Goal: Task Accomplishment & Management: Manage account settings

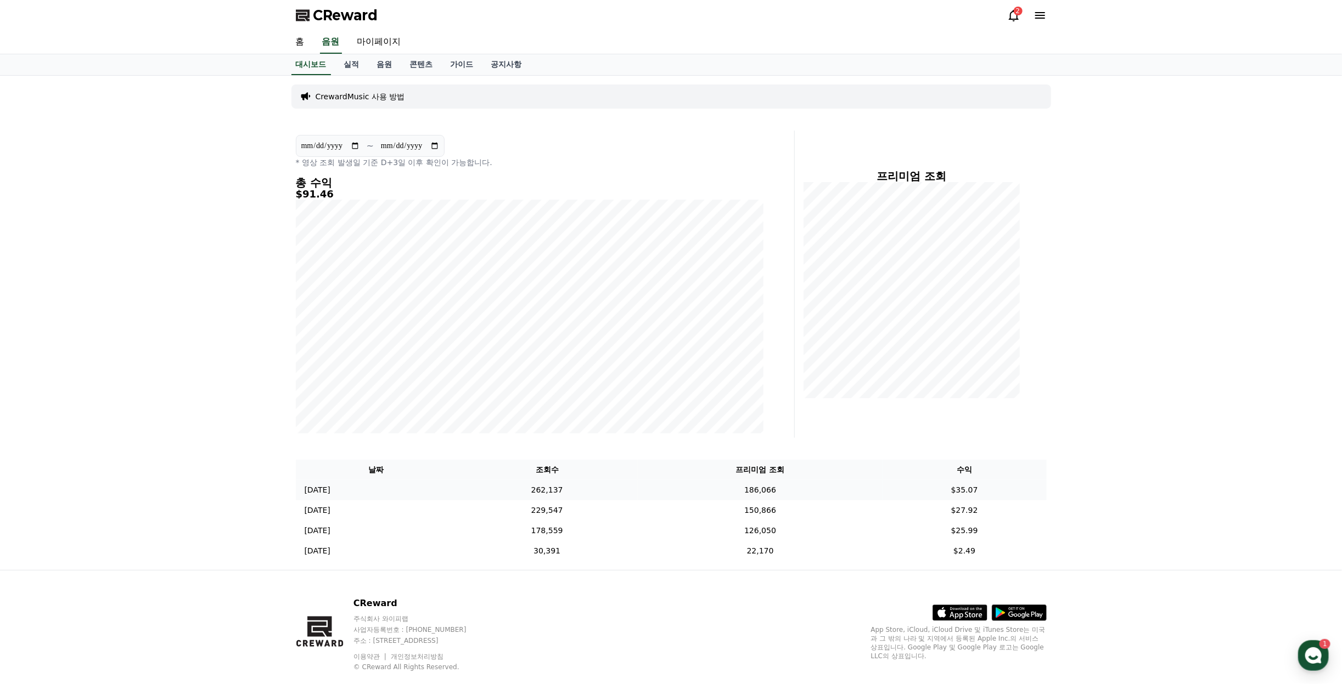
click at [972, 493] on td "$35.07" at bounding box center [964, 490] width 164 height 20
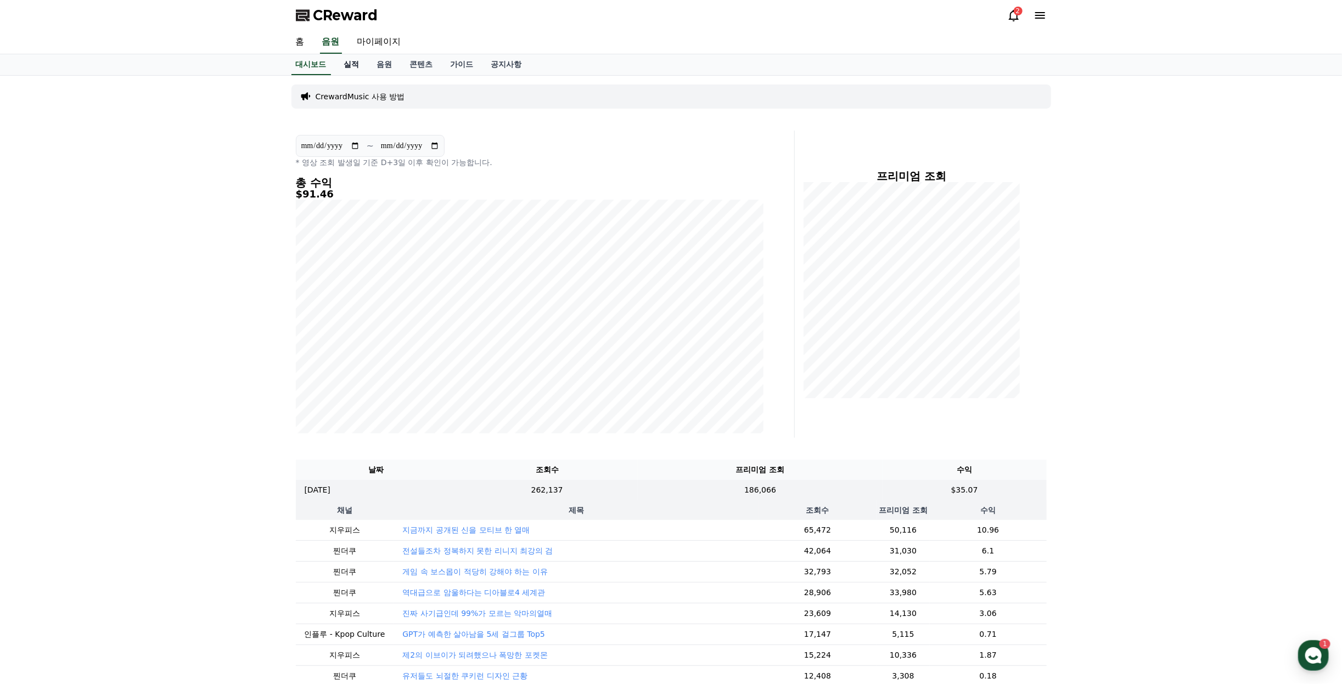
click at [356, 61] on link "실적" at bounding box center [351, 64] width 33 height 21
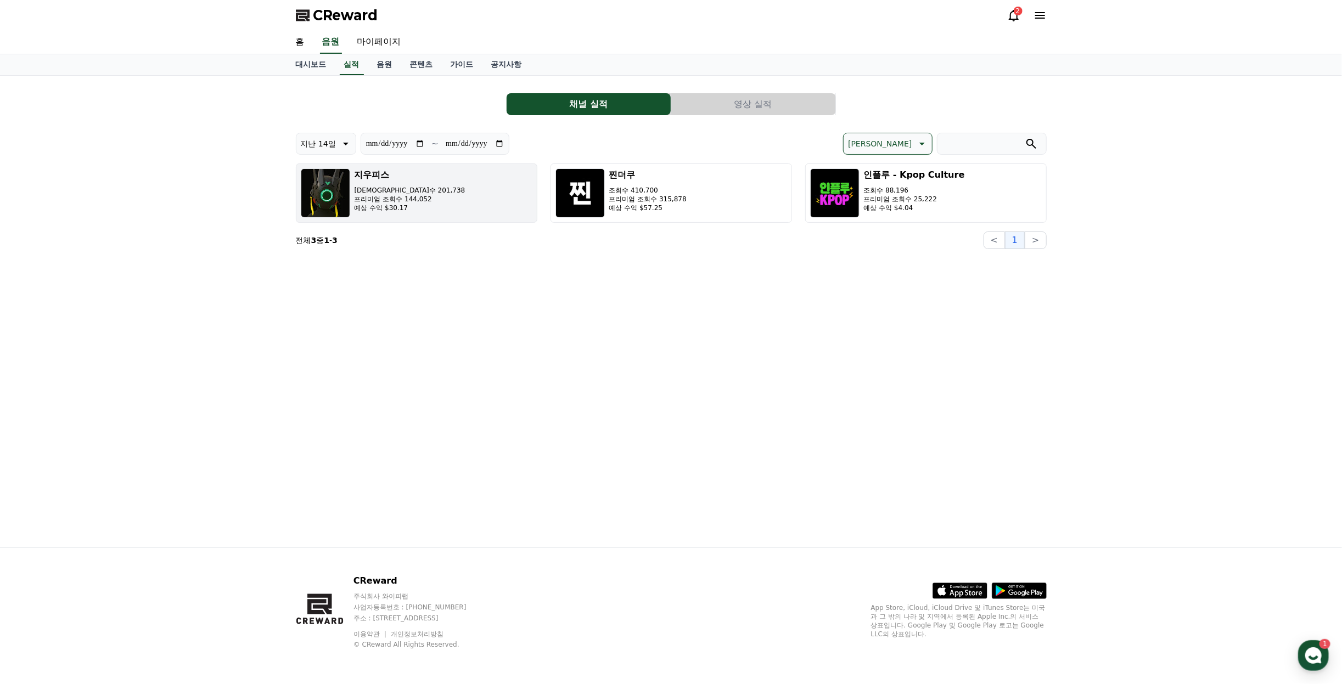
click at [477, 187] on button "지우피스 조회수 201,738 프리미엄 조회수 144,052 예상 수익 $30.17" at bounding box center [416, 193] width 241 height 59
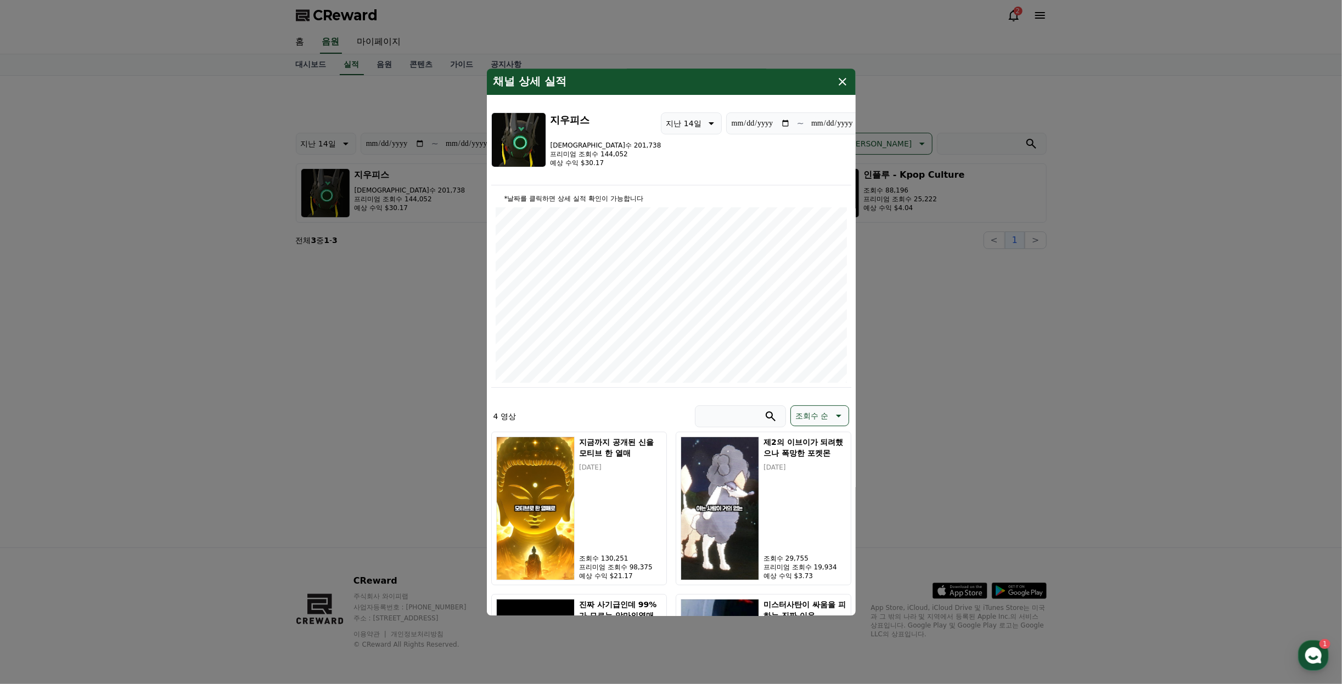
click at [1153, 348] on button "close modal" at bounding box center [671, 342] width 1342 height 684
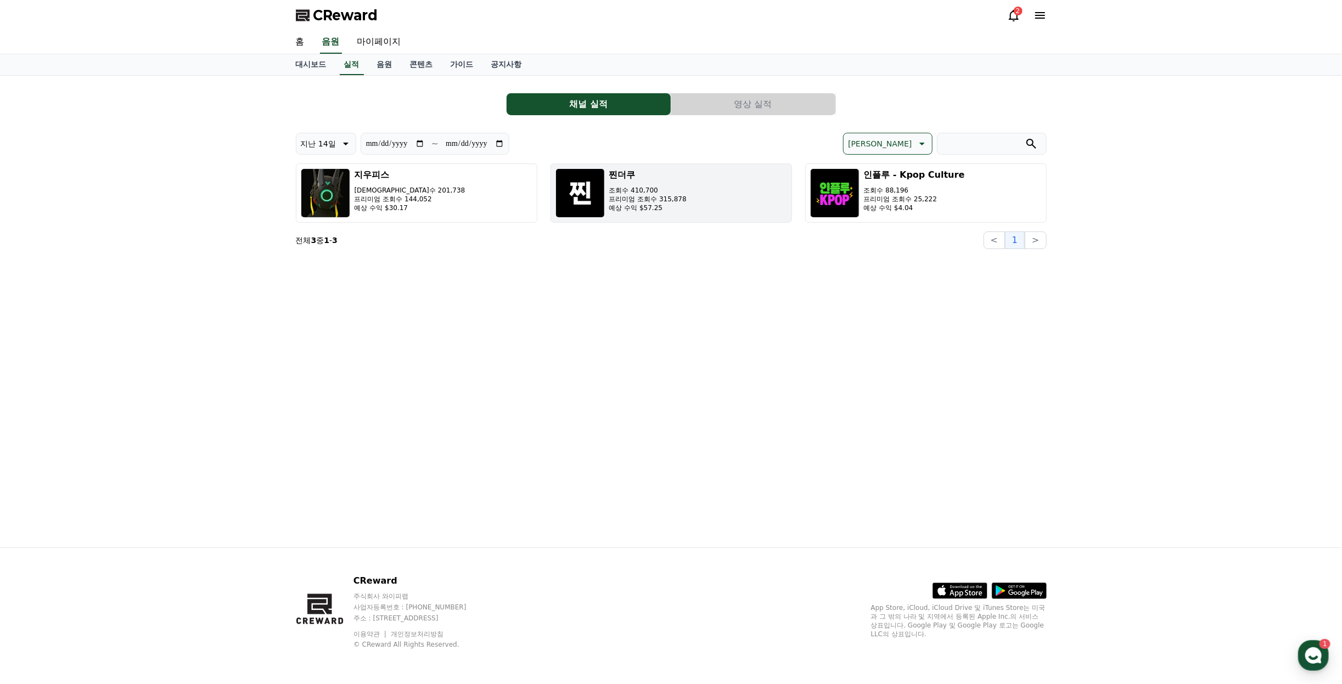
click at [578, 184] on img "button" at bounding box center [579, 192] width 49 height 49
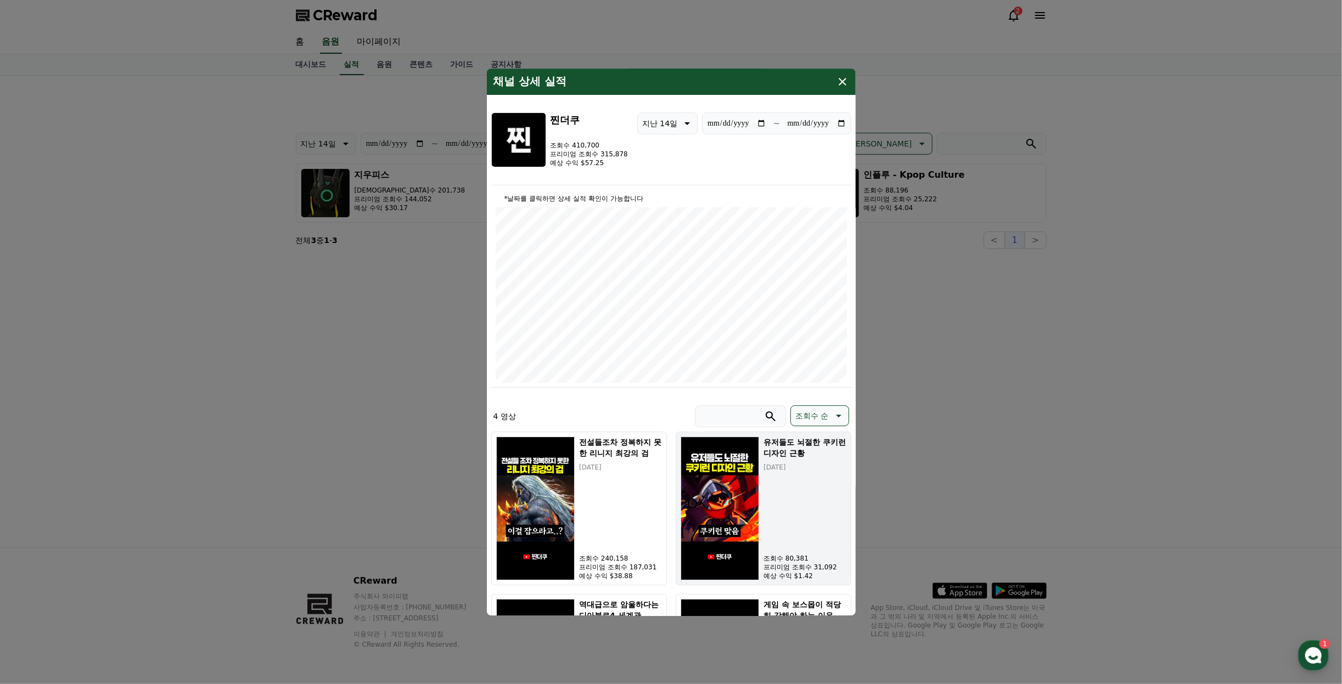
click at [779, 506] on div "유저들도 뇌절한 쿠키런 디자인 근황 [DATE] 조회수 80,381 프리미엄 조회수 31,092 예상 수익 $1.42" at bounding box center [804, 509] width 82 height 144
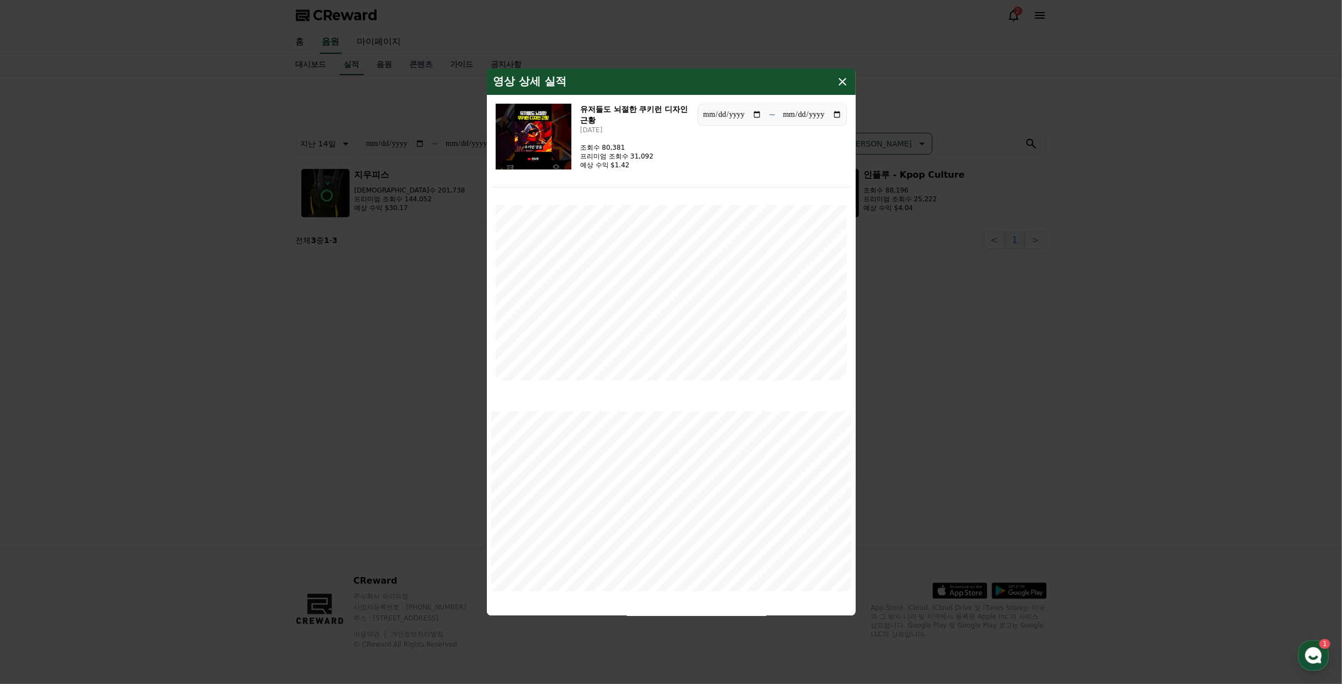
click at [843, 79] on icon "modal" at bounding box center [843, 82] width 8 height 8
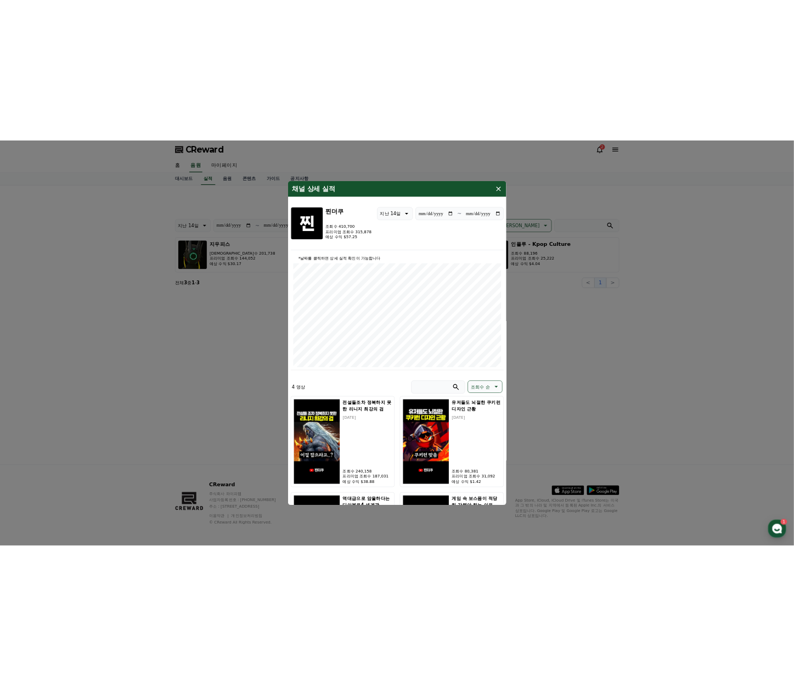
scroll to position [157, 0]
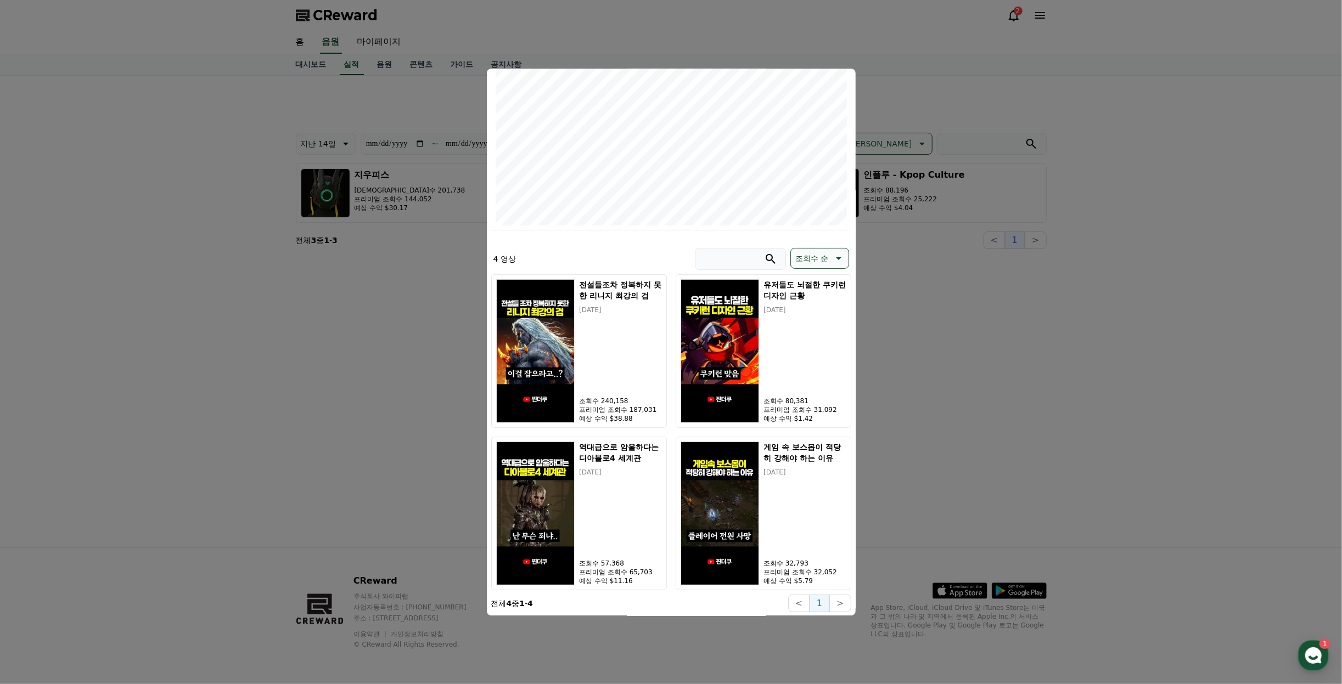
click at [983, 51] on button "close modal" at bounding box center [671, 342] width 1342 height 684
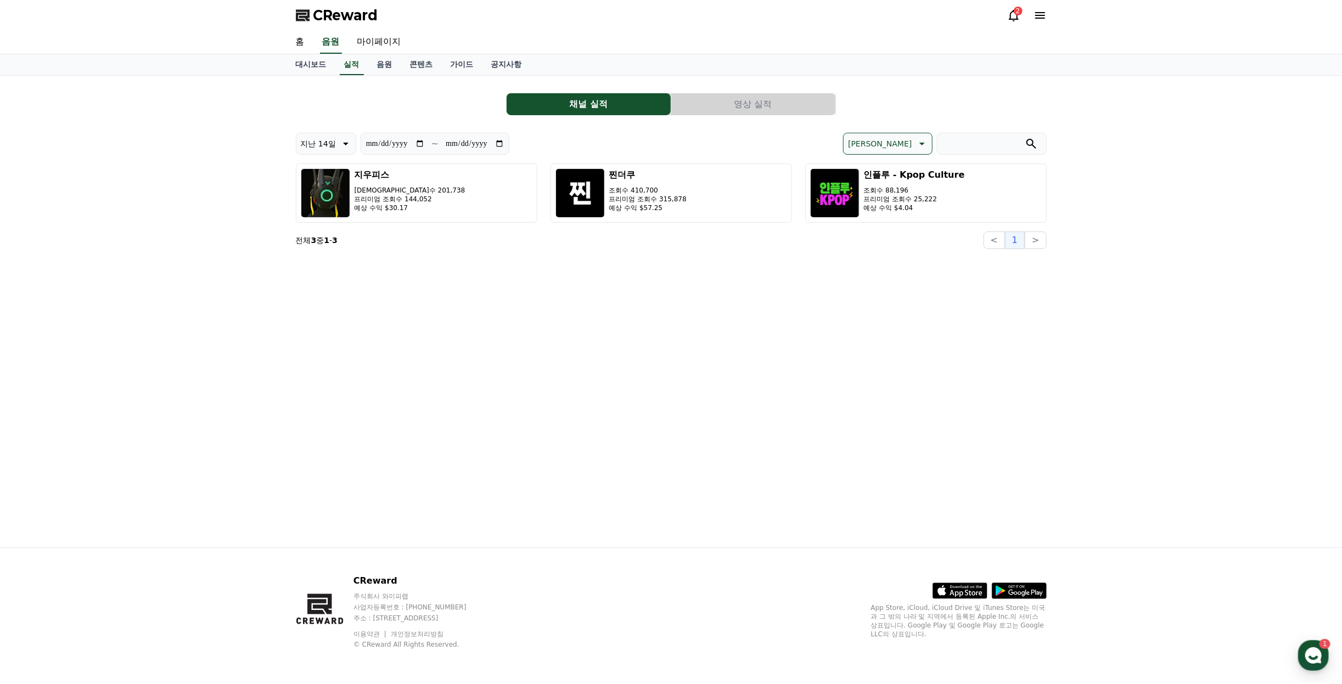
click at [723, 98] on button "영상 실적" at bounding box center [753, 104] width 164 height 22
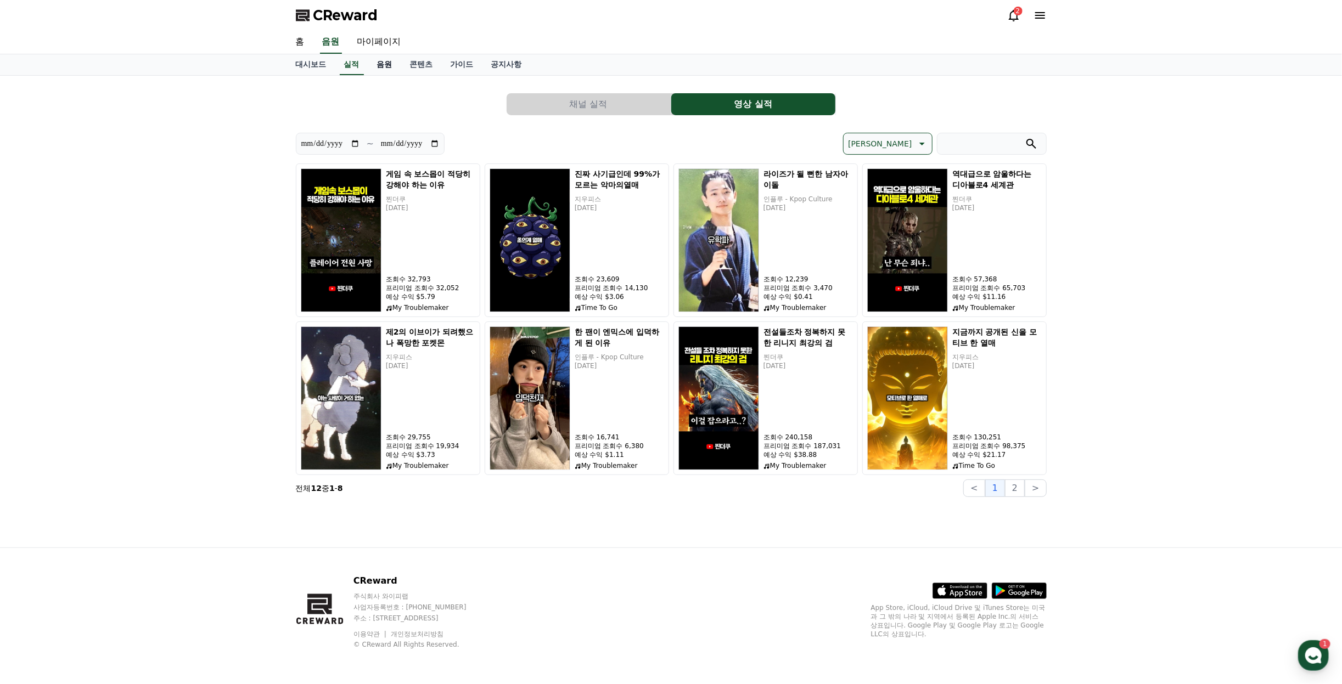
click at [374, 71] on link "음원" at bounding box center [384, 64] width 33 height 21
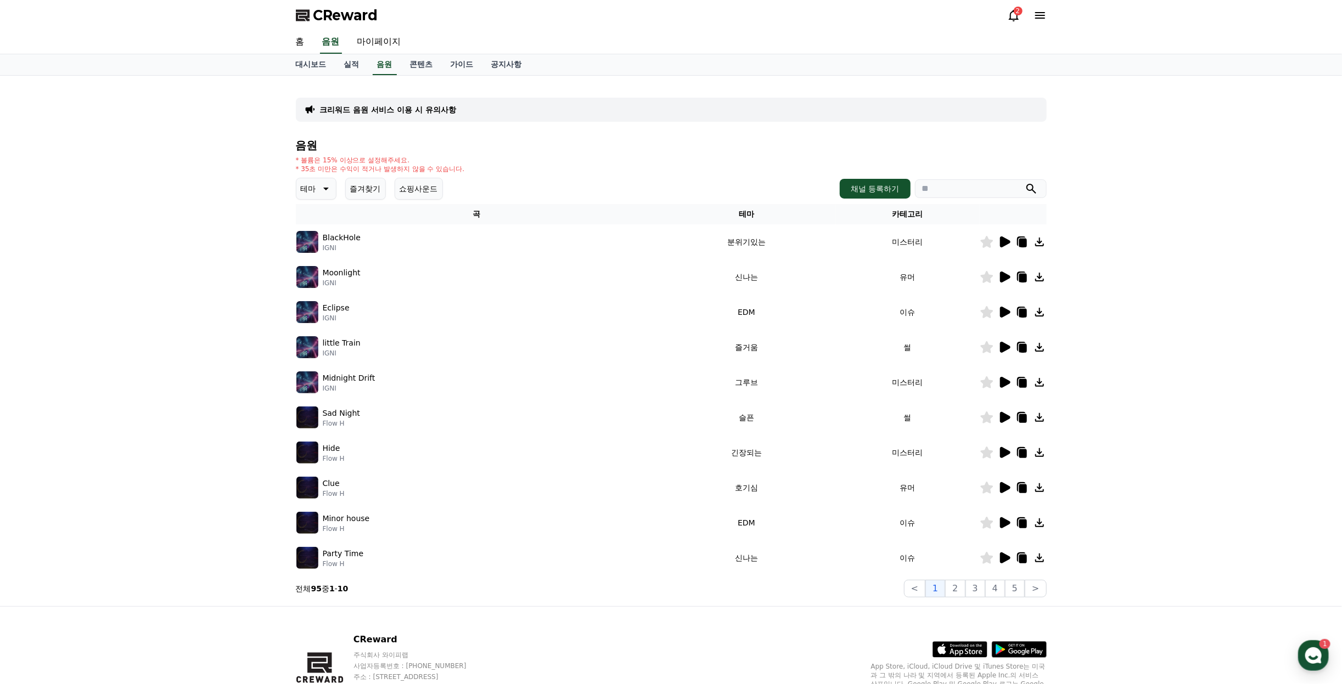
click at [422, 50] on div "홈 음원 마이페이지" at bounding box center [671, 42] width 768 height 23
click at [422, 59] on link "콘텐츠" at bounding box center [421, 64] width 41 height 21
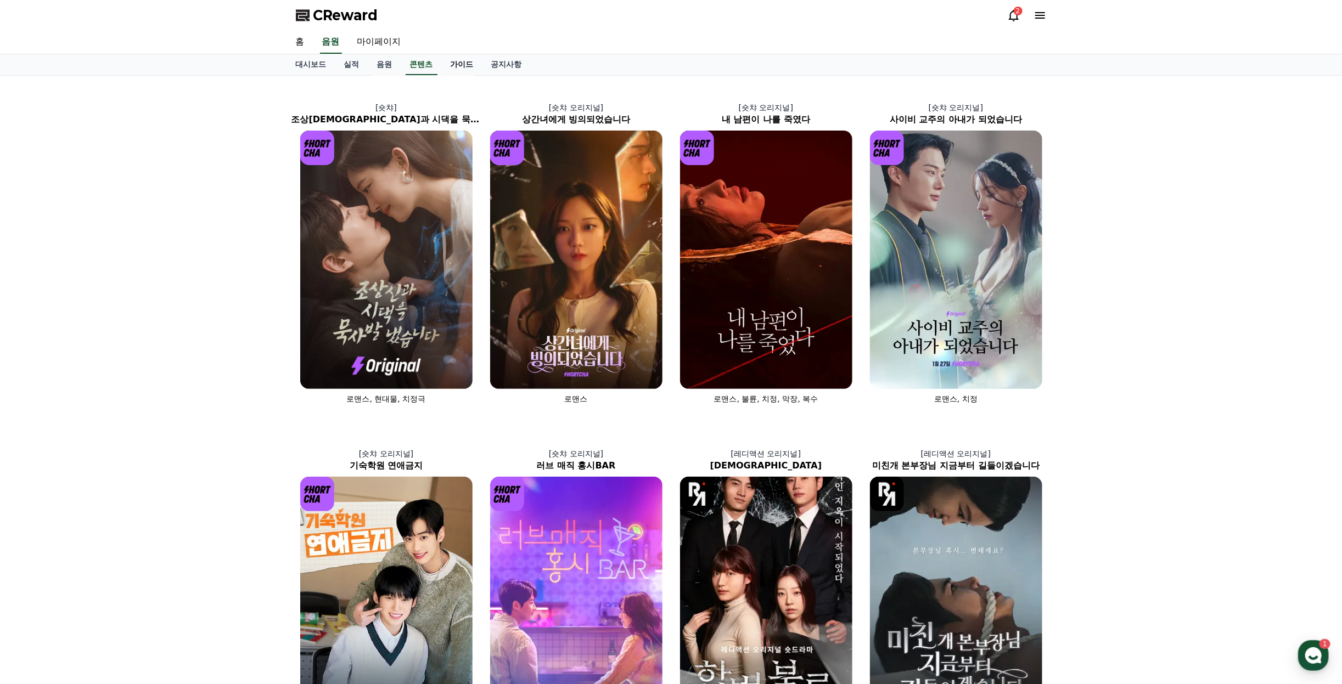
click at [463, 60] on link "가이드" at bounding box center [462, 64] width 41 height 21
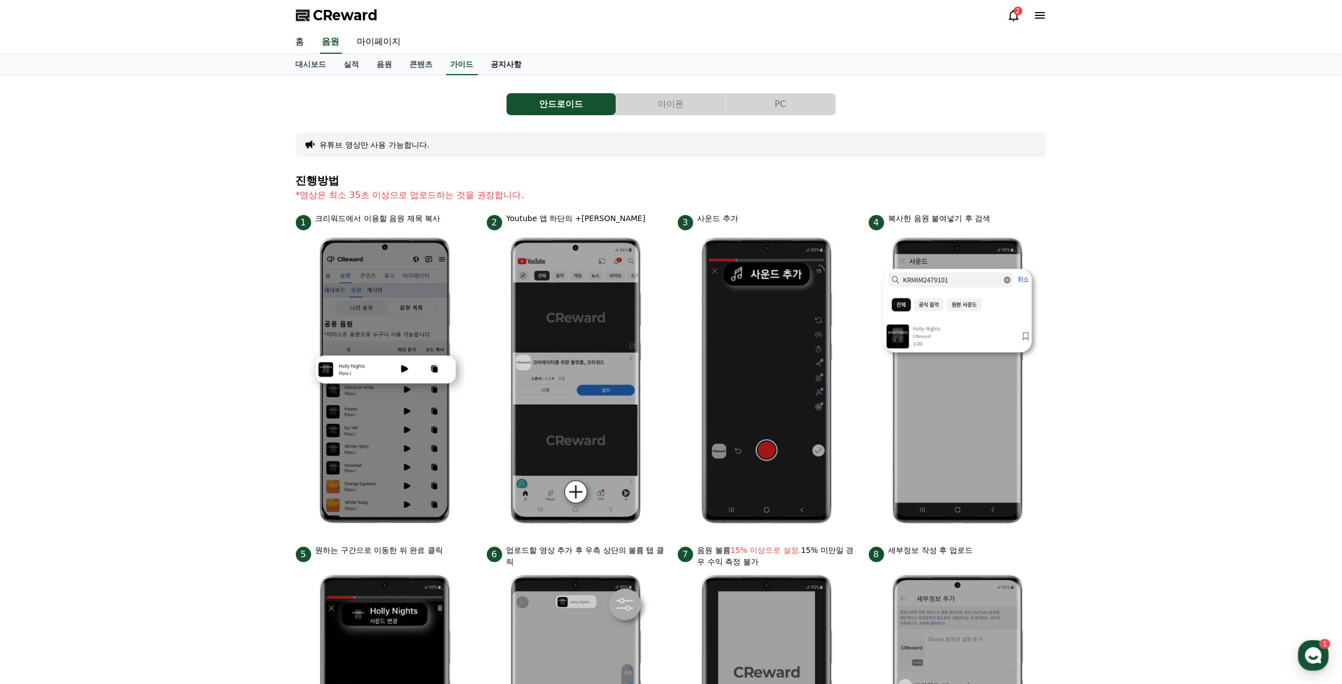
click at [509, 64] on link "공지사항" at bounding box center [506, 64] width 48 height 21
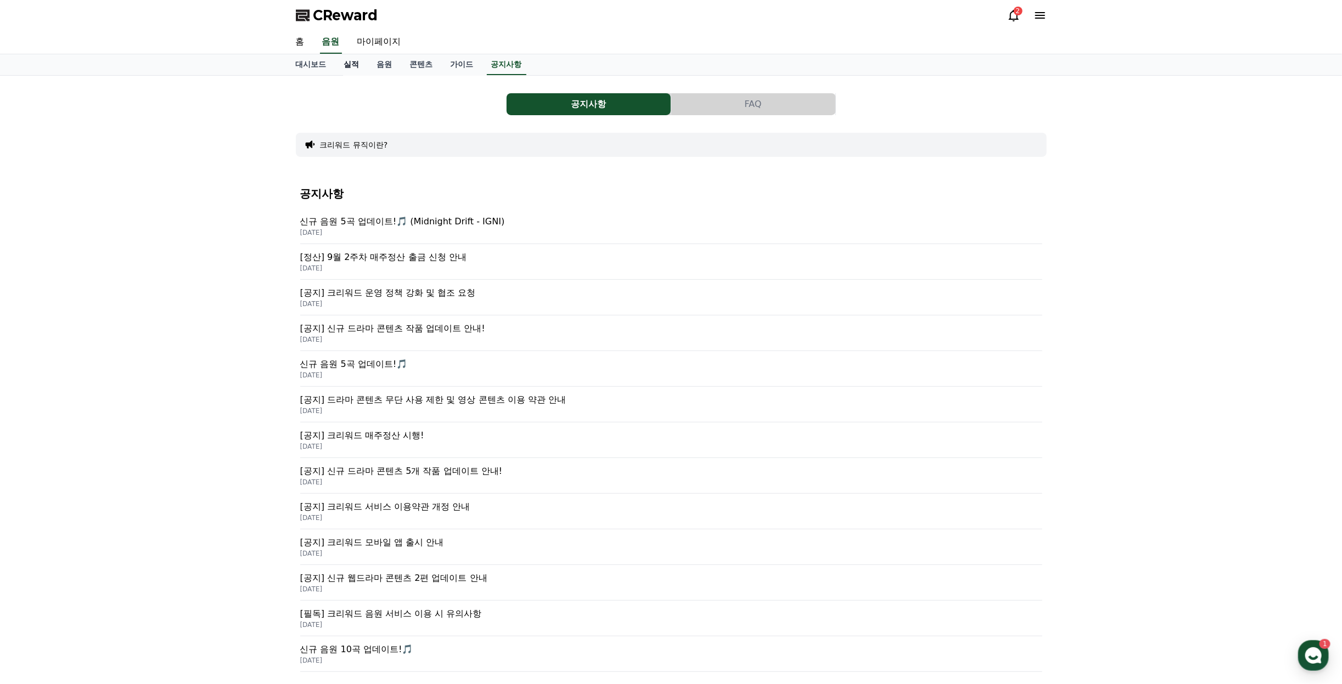
click at [358, 65] on link "실적" at bounding box center [351, 64] width 33 height 21
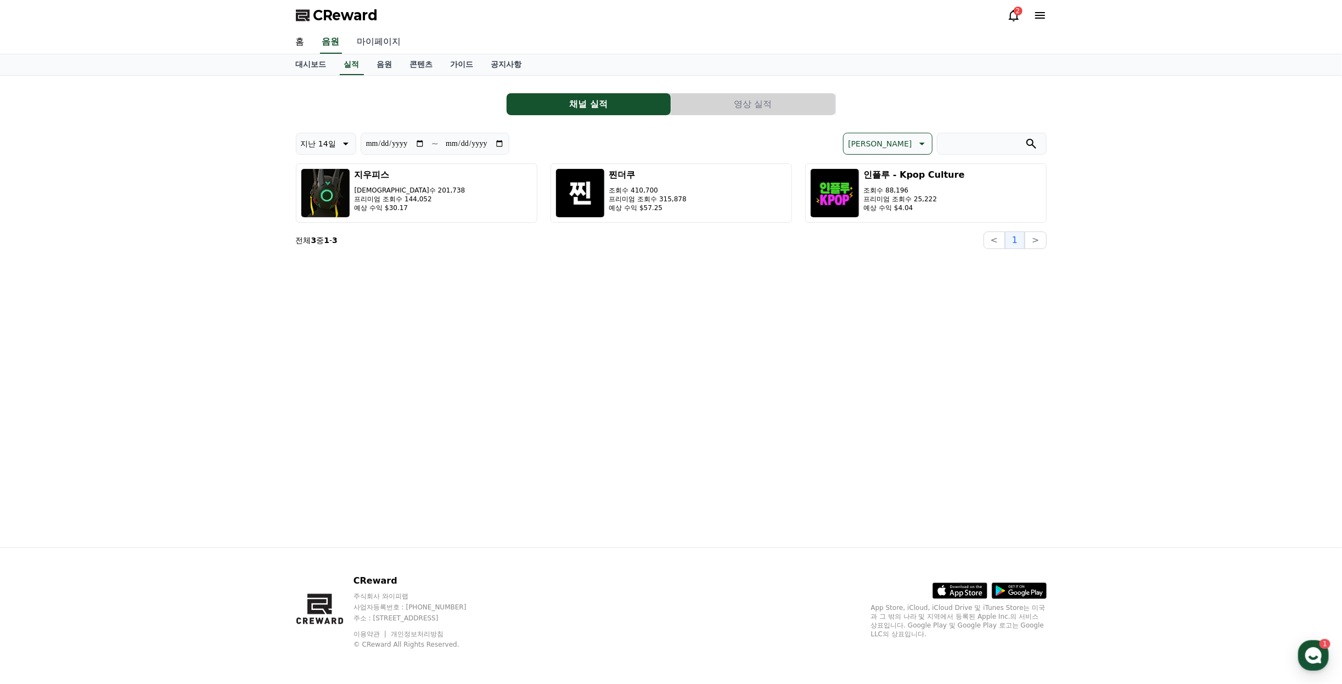
click at [379, 41] on link "마이페이지" at bounding box center [378, 42] width 61 height 23
select select "**********"
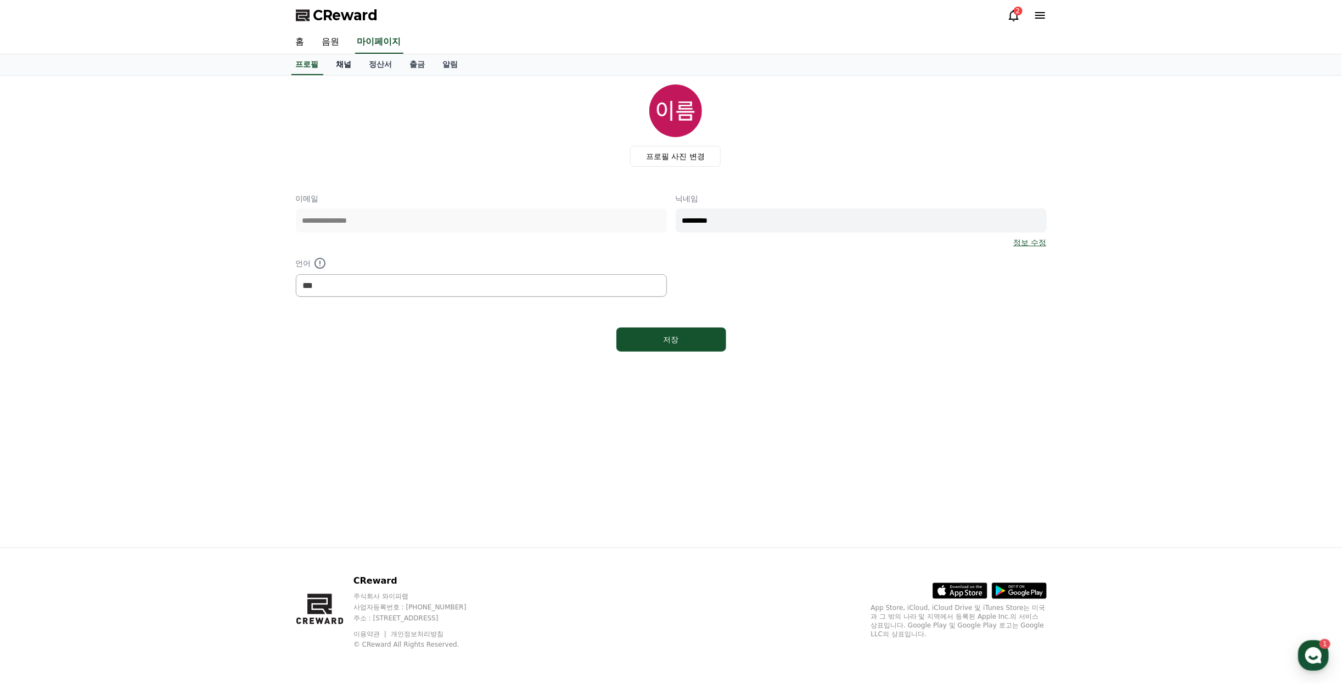
click at [356, 66] on link "채널" at bounding box center [344, 64] width 33 height 21
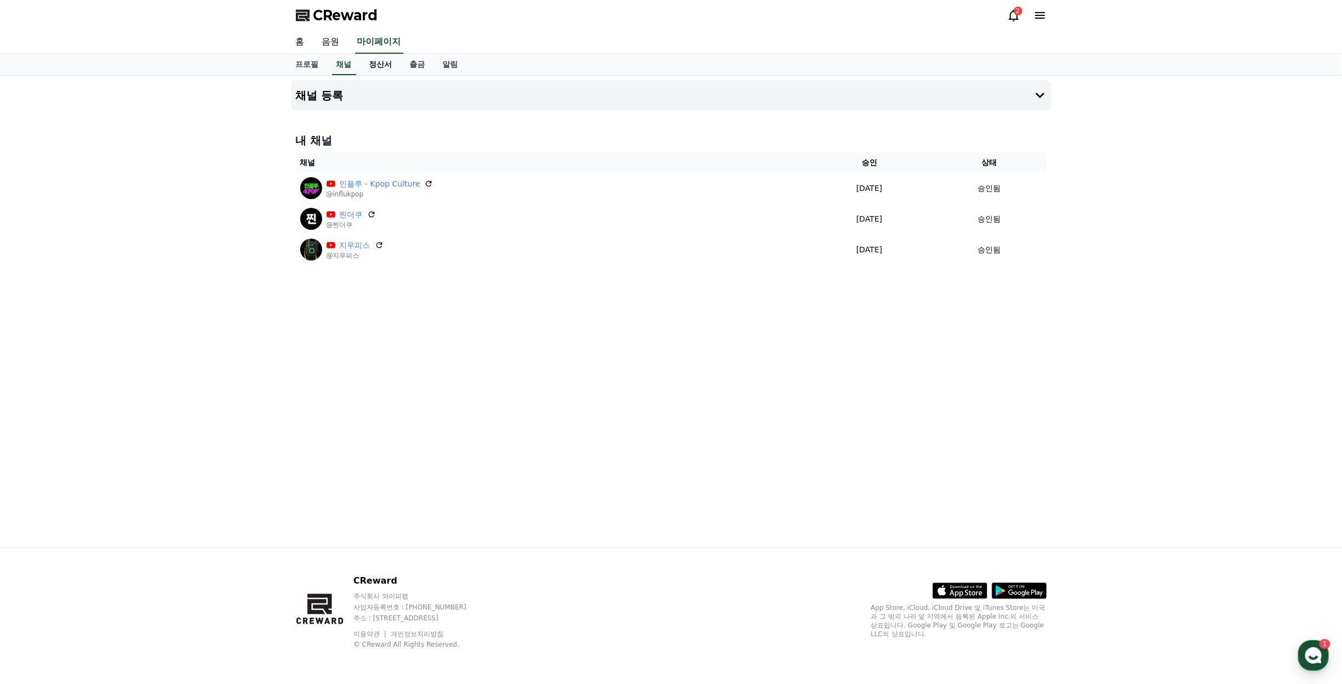
click at [382, 69] on link "정산서" at bounding box center [381, 64] width 41 height 21
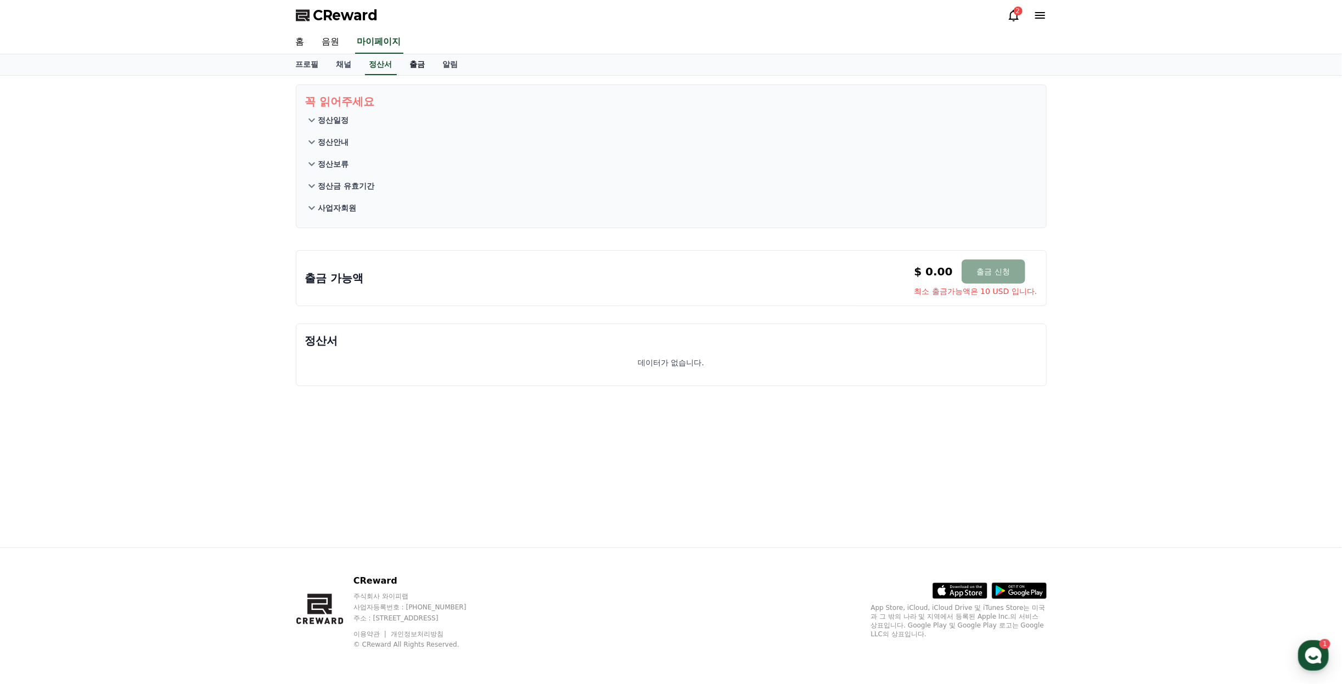
click at [411, 69] on link "출금" at bounding box center [417, 64] width 33 height 21
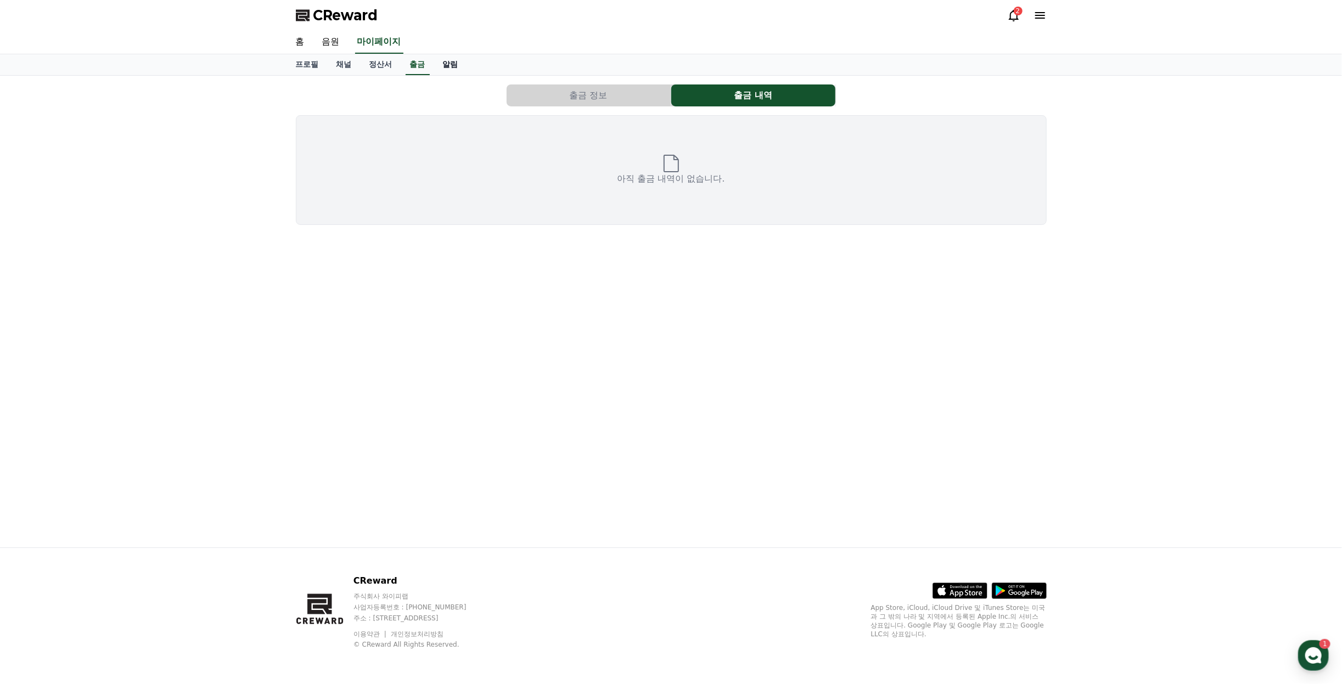
click at [461, 69] on link "알림" at bounding box center [450, 64] width 33 height 21
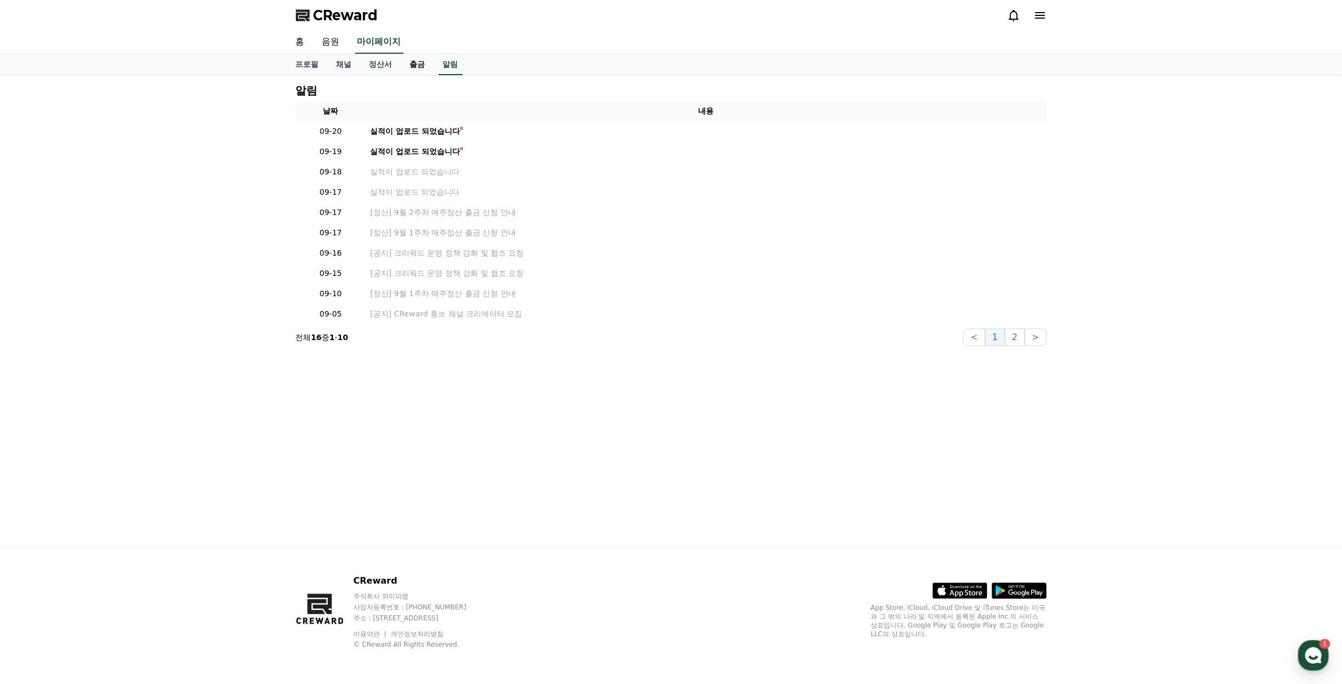
click at [414, 63] on link "출금" at bounding box center [417, 64] width 33 height 21
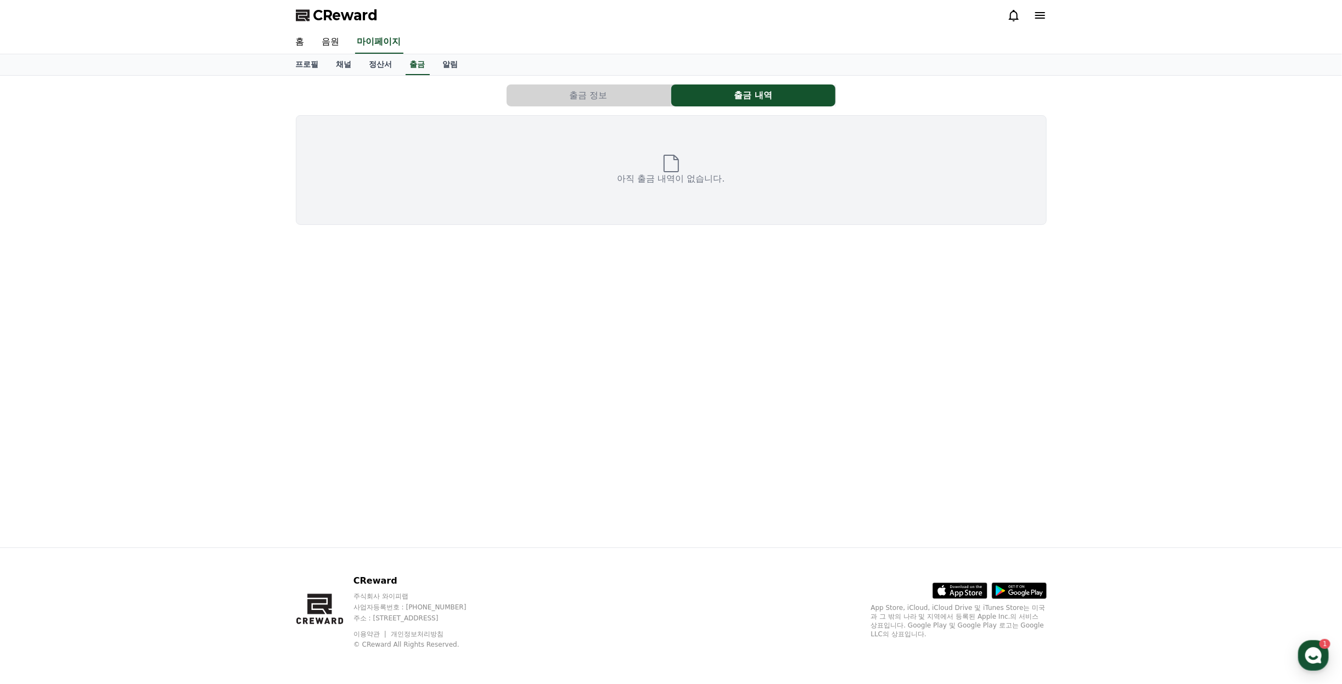
click at [638, 97] on button "출금 정보" at bounding box center [589, 96] width 164 height 22
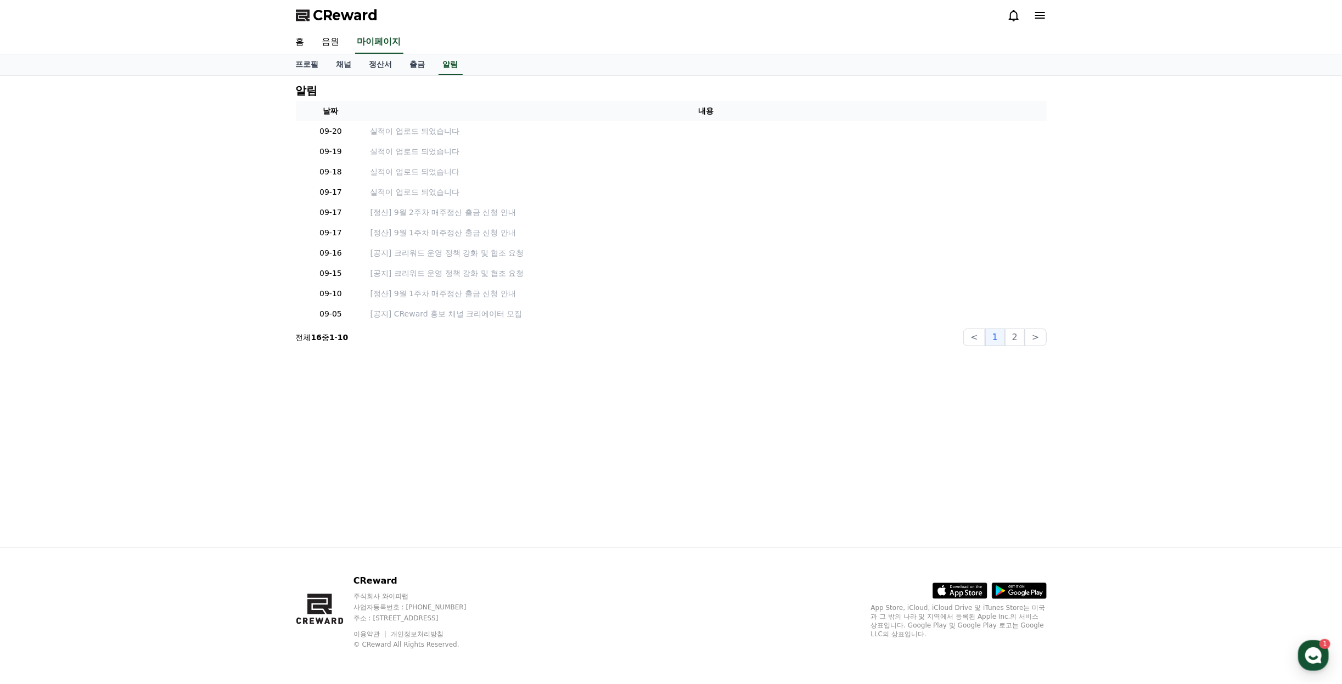
click at [359, 64] on link "채널" at bounding box center [344, 64] width 33 height 21
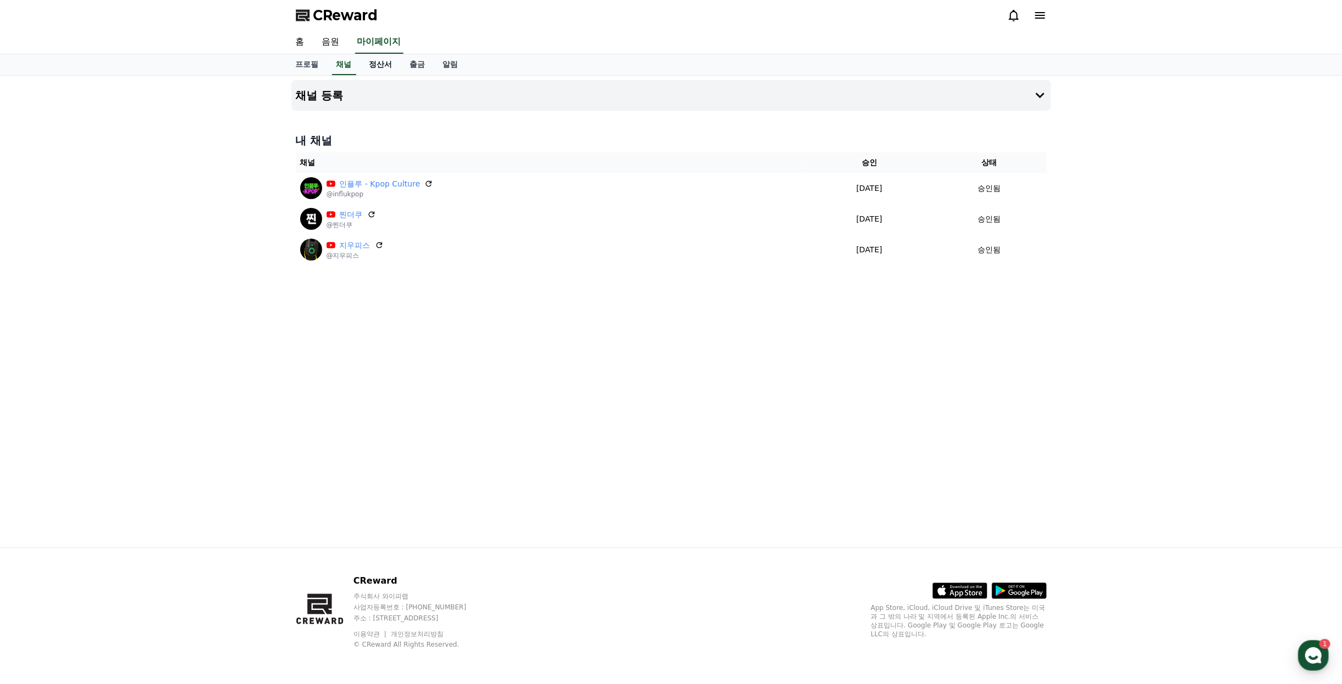
click at [379, 59] on link "정산서" at bounding box center [381, 64] width 41 height 21
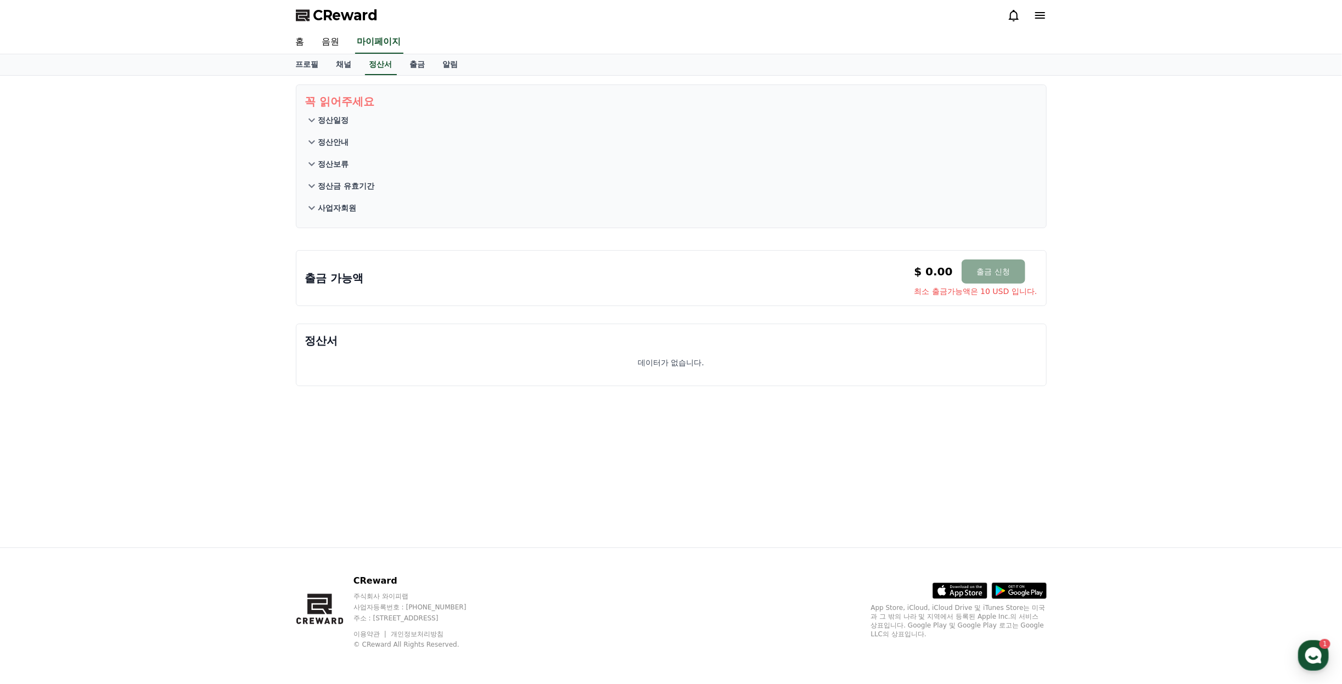
click at [339, 118] on p "정산일정" at bounding box center [333, 120] width 31 height 11
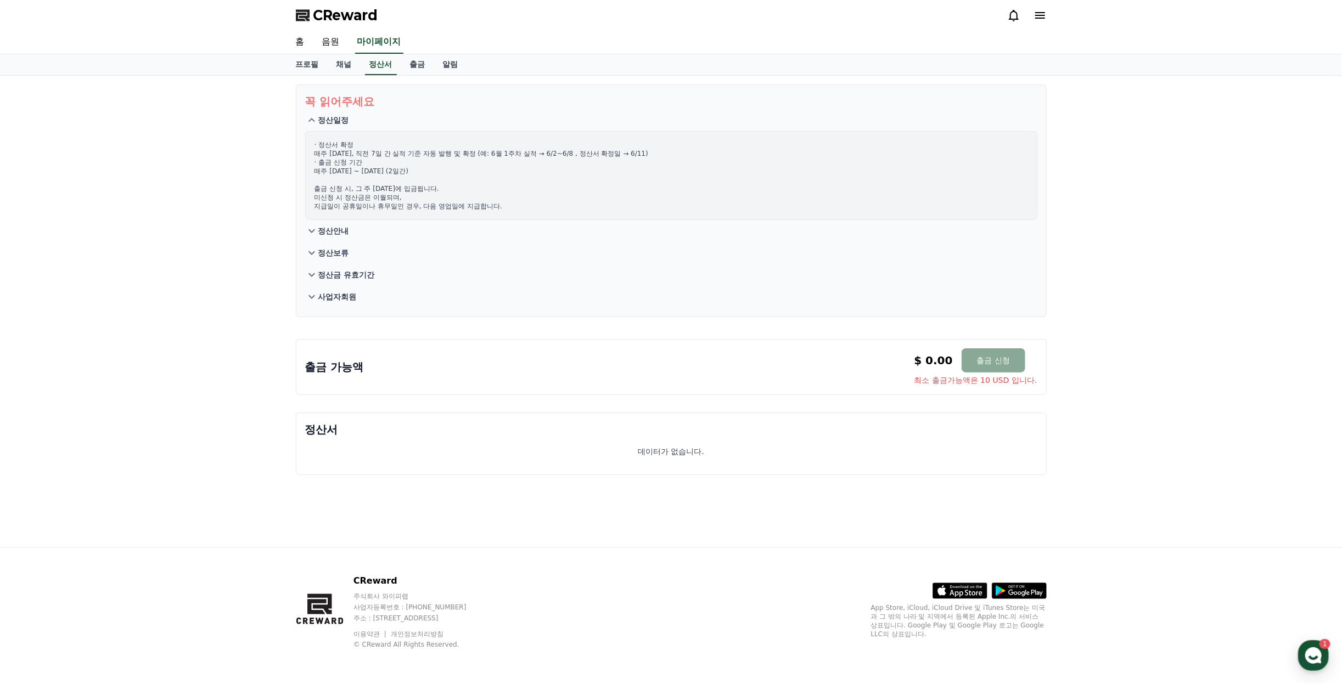
click at [339, 118] on p "정산일정" at bounding box center [333, 120] width 31 height 11
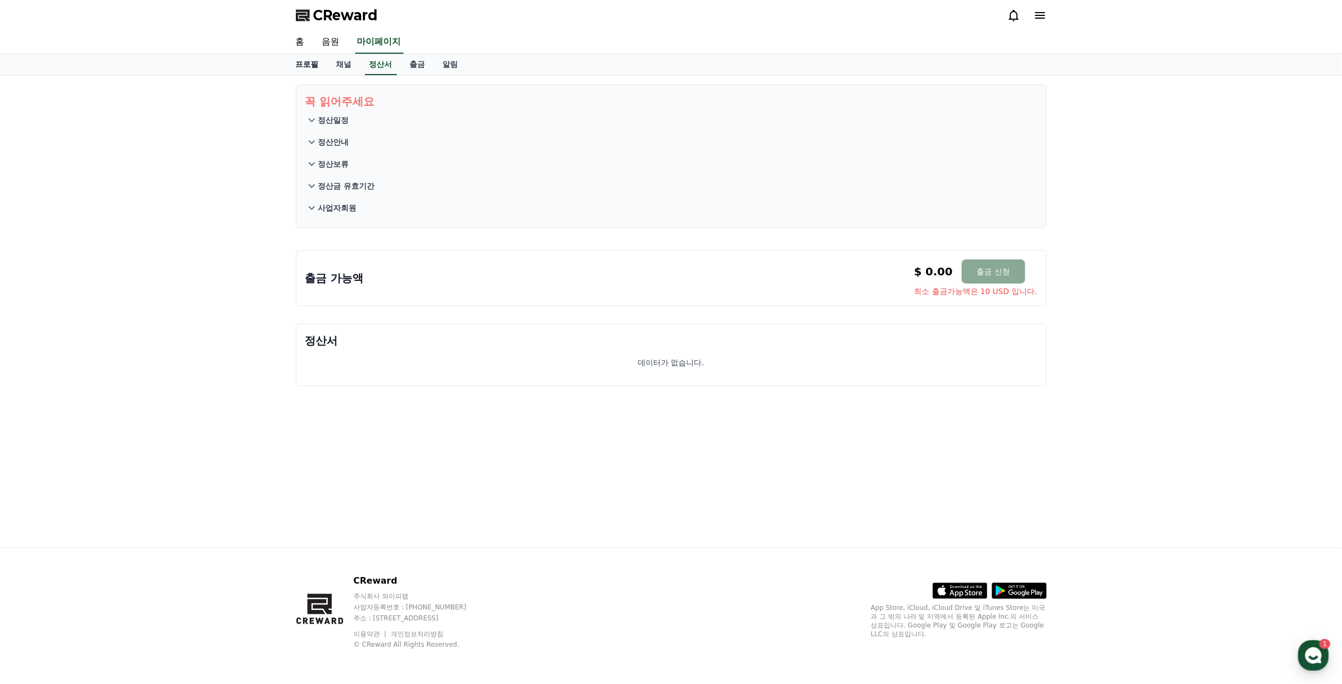
click at [309, 70] on link "프로필" at bounding box center [307, 64] width 41 height 21
select select "**********"
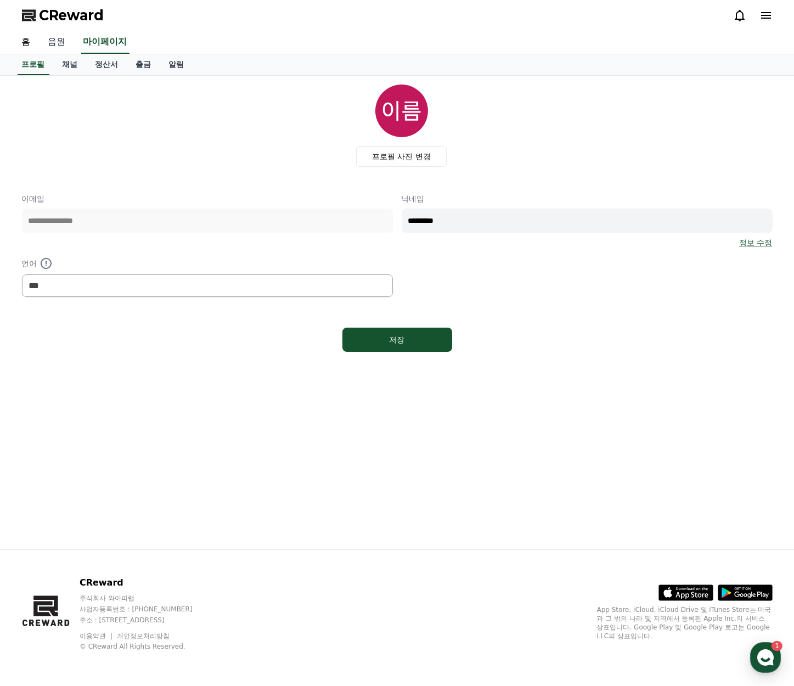
click at [70, 42] on link "음원" at bounding box center [57, 42] width 35 height 23
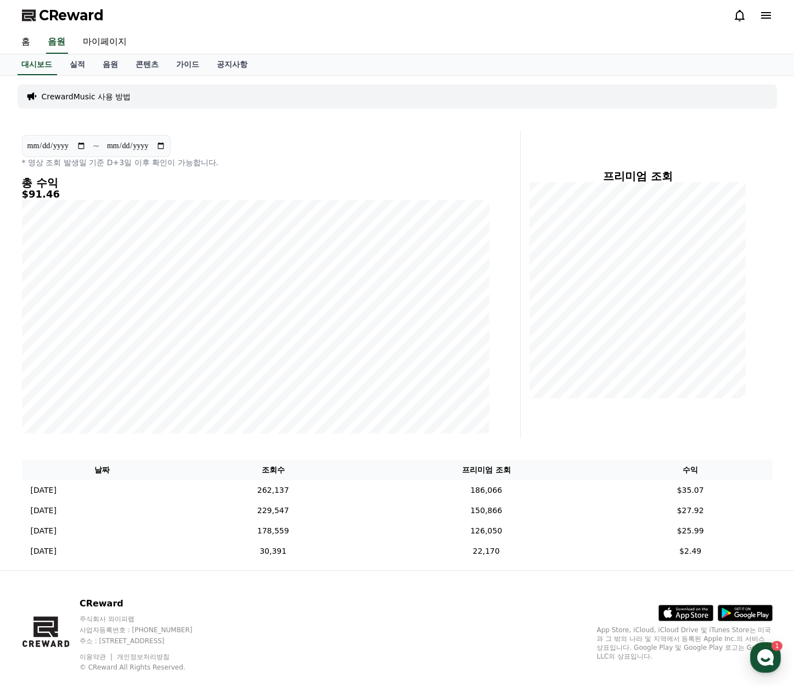
scroll to position [19, 0]
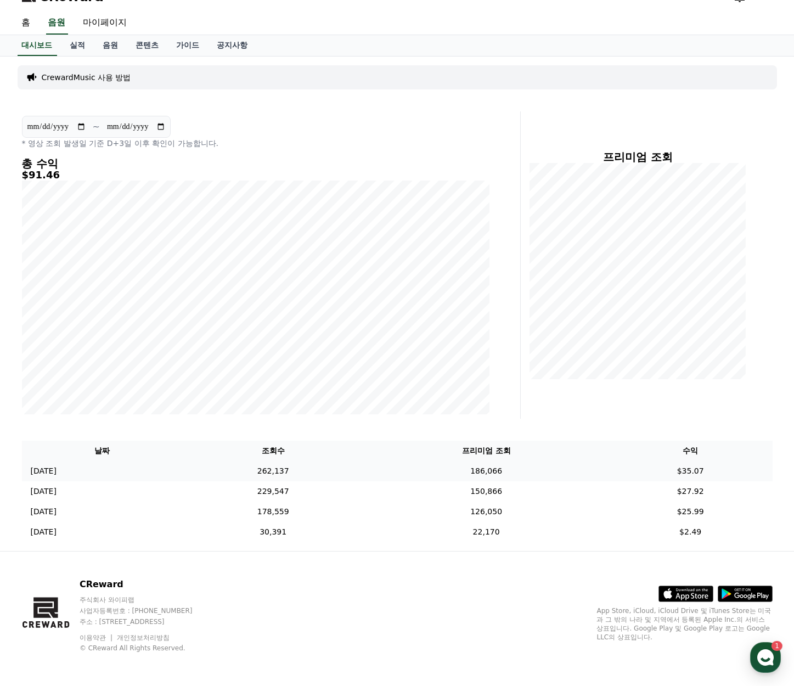
click at [528, 470] on td "186,066" at bounding box center [486, 471] width 245 height 20
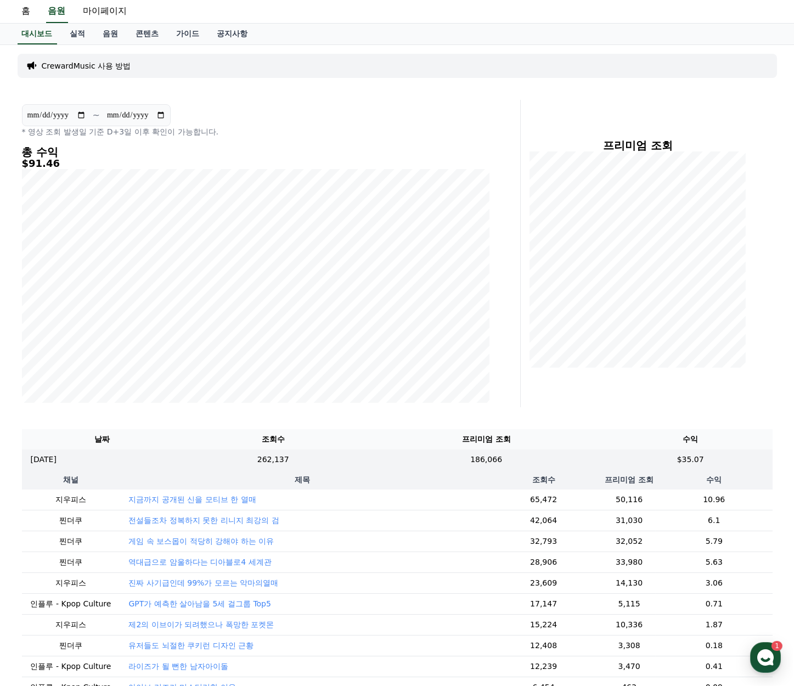
scroll to position [0, 0]
